Goal: Task Accomplishment & Management: Check status

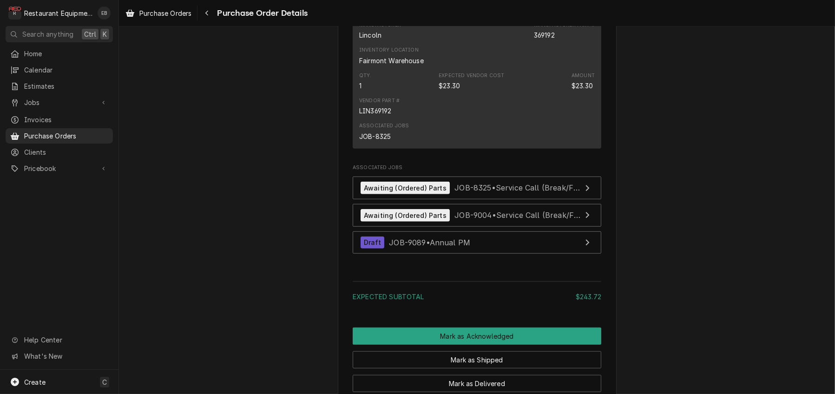
scroll to position [930, 0]
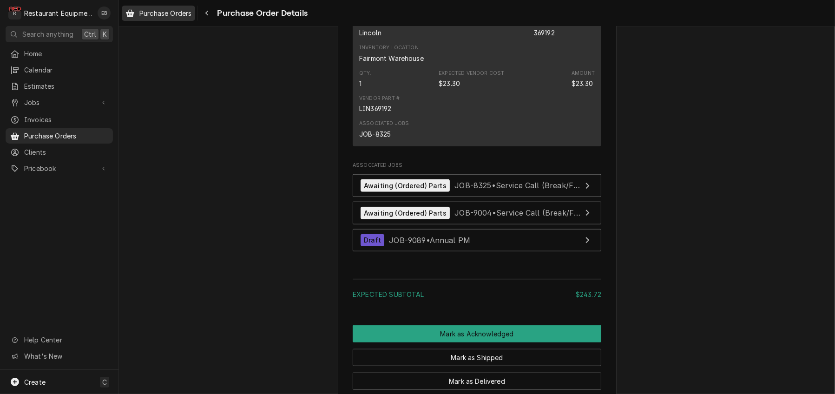
click at [191, 16] on span "Purchase Orders" at bounding box center [165, 13] width 52 height 10
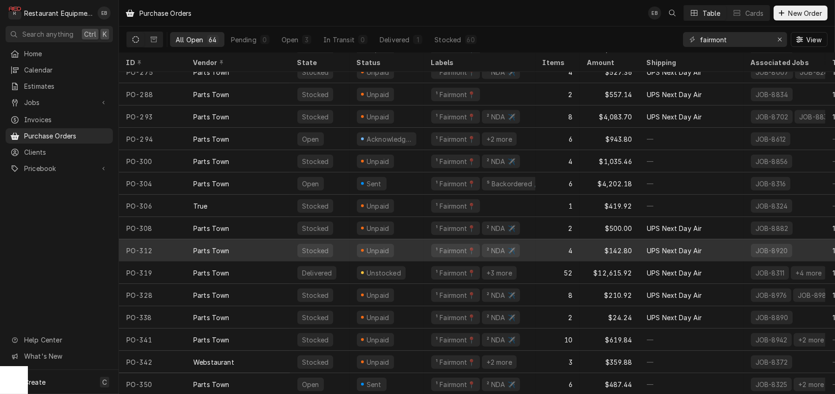
scroll to position [1114, 0]
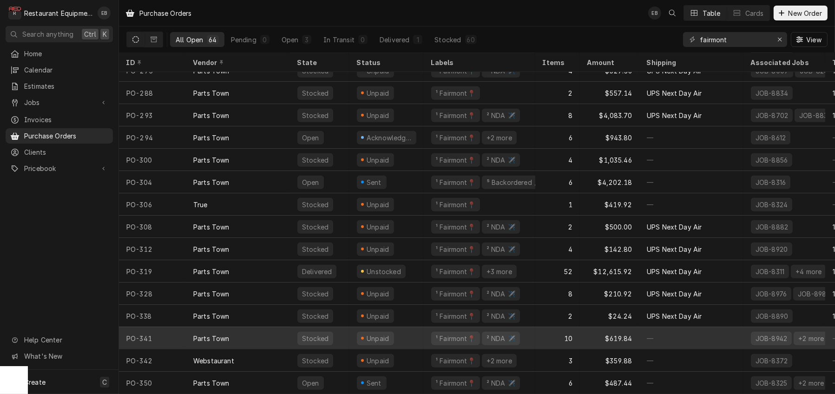
click at [424, 332] on div "Unpaid" at bounding box center [387, 338] width 74 height 22
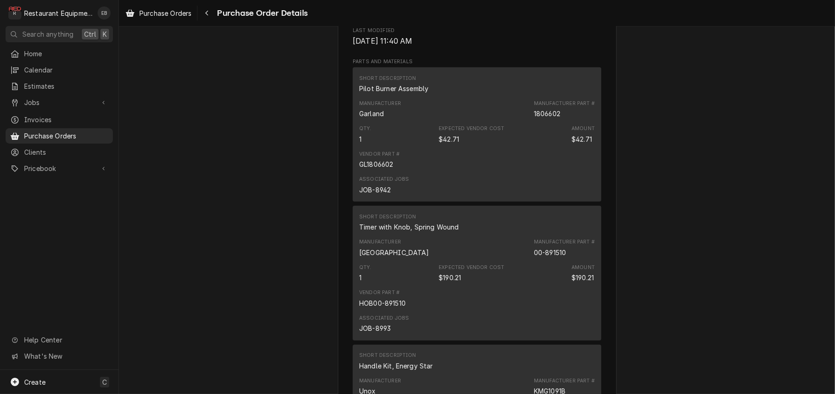
scroll to position [588, 0]
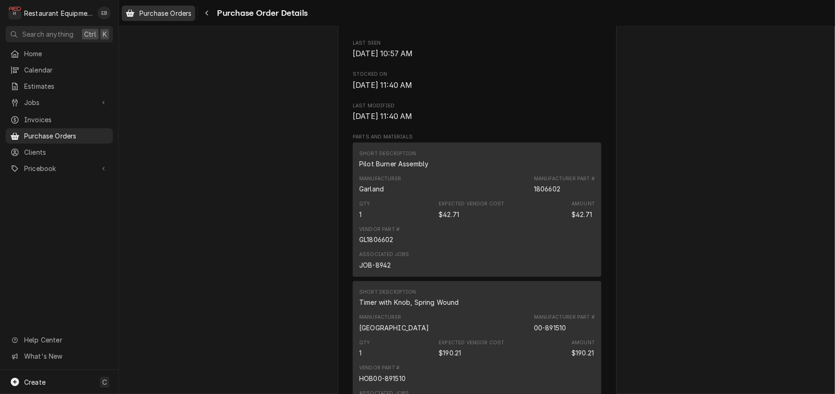
click at [182, 12] on span "Purchase Orders" at bounding box center [165, 13] width 52 height 10
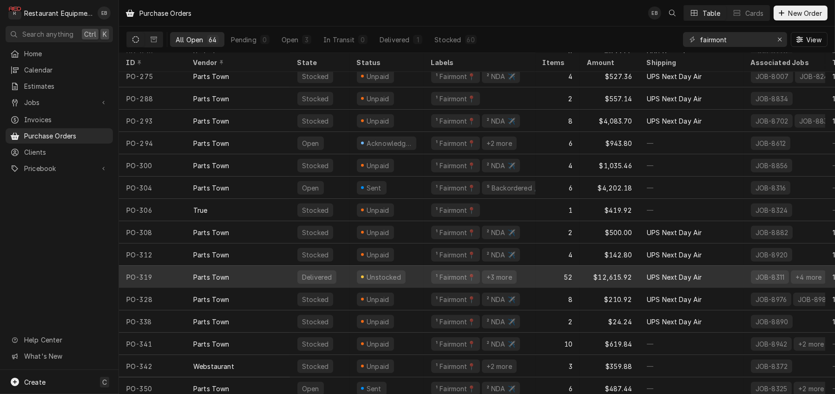
scroll to position [1114, 0]
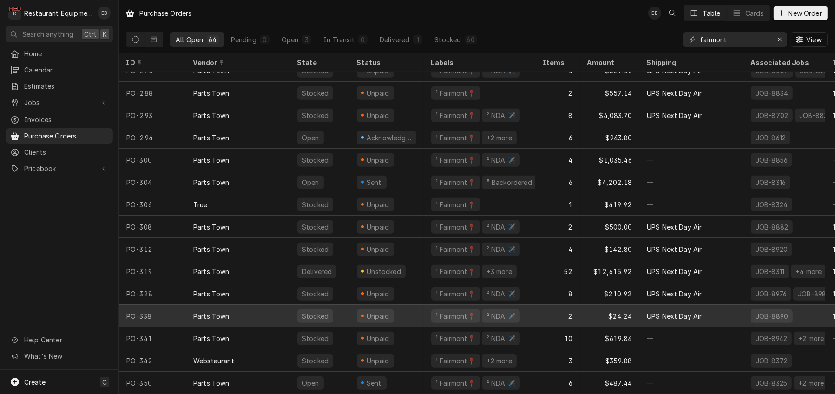
click at [423, 308] on div "Unpaid" at bounding box center [387, 316] width 74 height 22
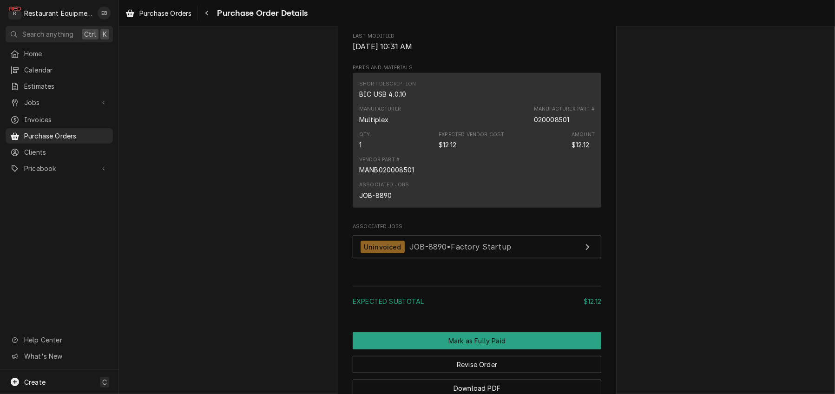
scroll to position [620, 0]
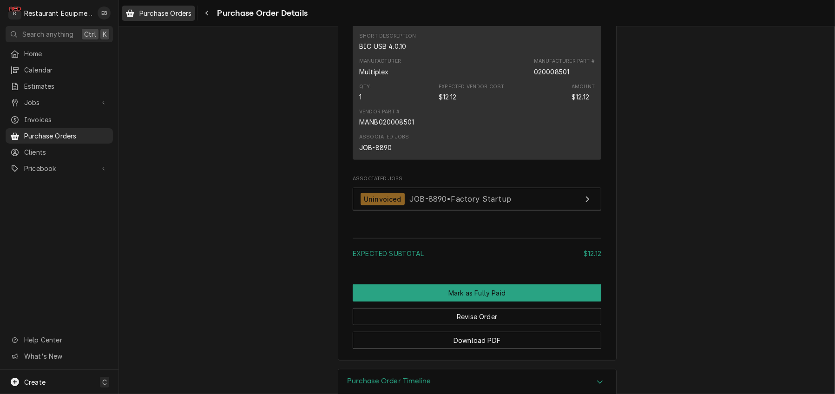
click at [167, 19] on div "Purchase Orders" at bounding box center [159, 13] width 70 height 12
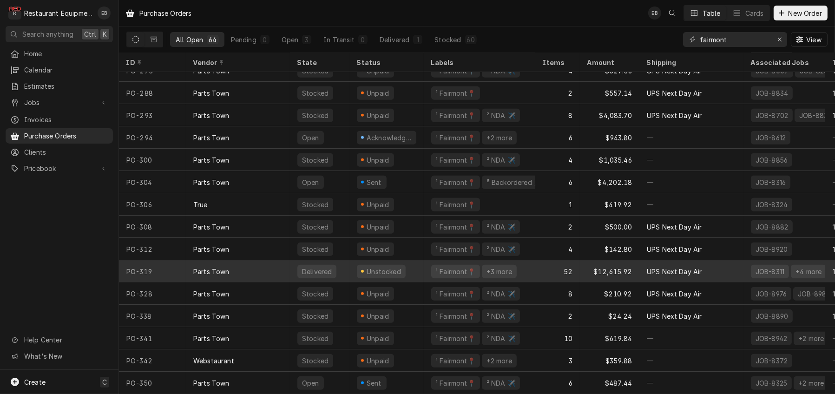
scroll to position [1114, 0]
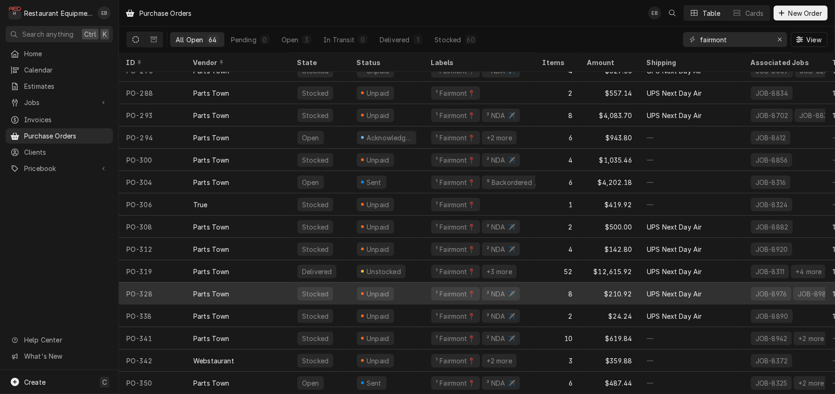
click at [424, 286] on div "Unpaid" at bounding box center [387, 294] width 74 height 22
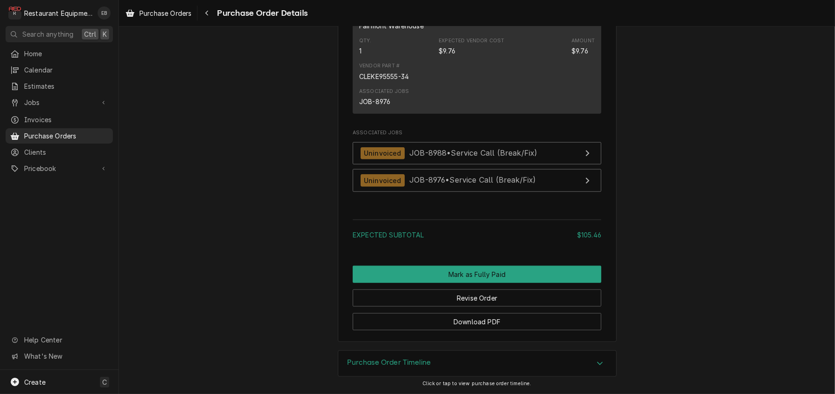
scroll to position [1177, 0]
click at [183, 20] on link "Purchase Orders" at bounding box center [158, 13] width 73 height 15
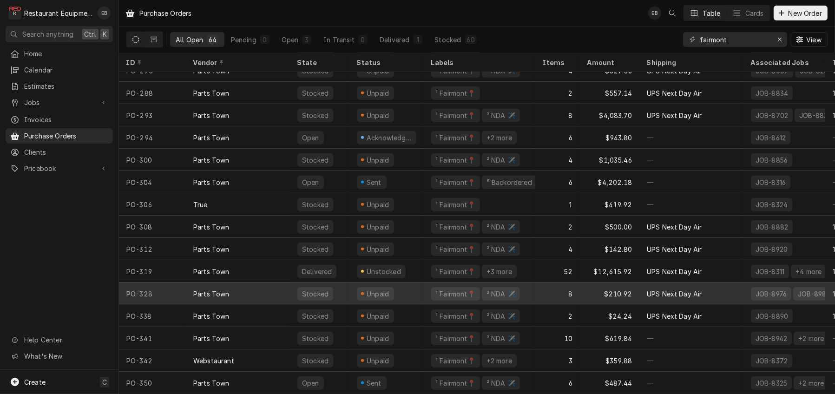
scroll to position [1114, 0]
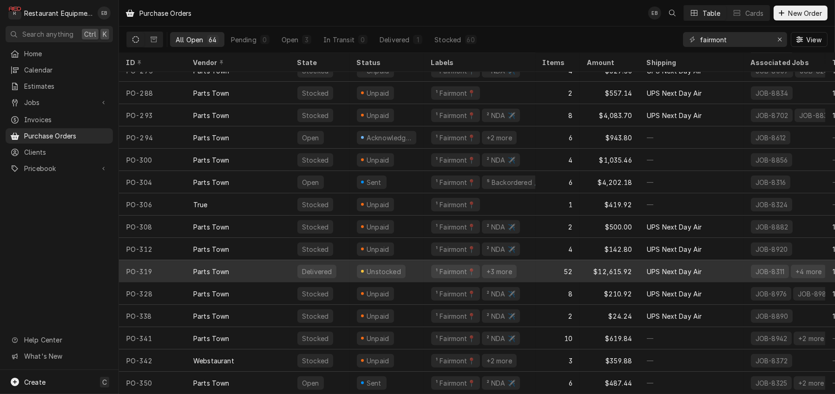
click at [561, 264] on div "52" at bounding box center [557, 271] width 45 height 22
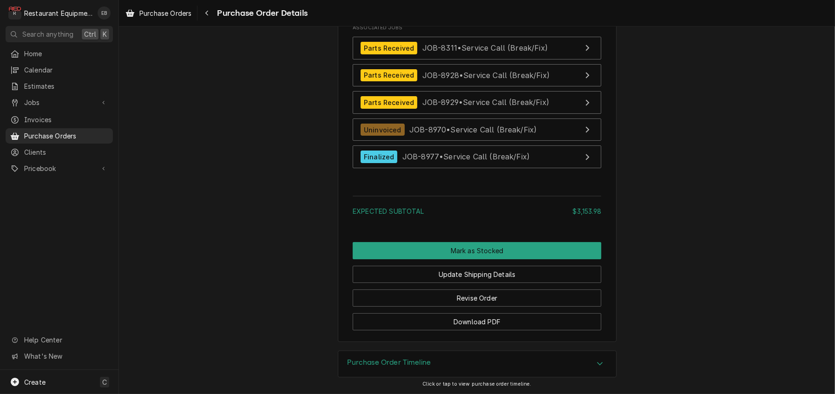
scroll to position [2758, 0]
click at [191, 13] on span "Purchase Orders" at bounding box center [165, 13] width 52 height 10
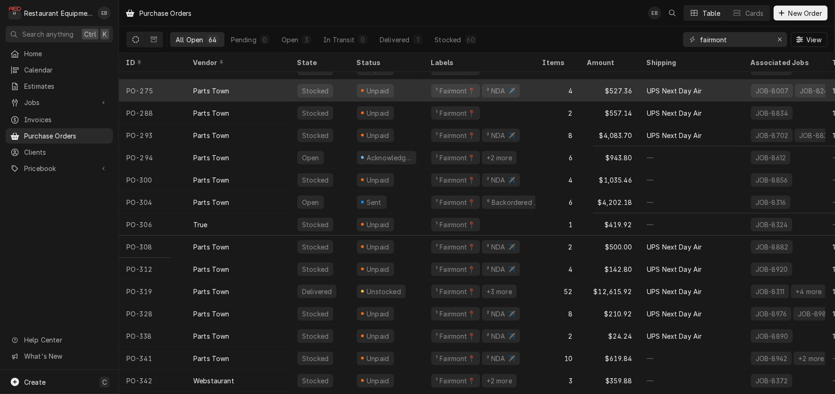
scroll to position [1114, 0]
